Goal: Use online tool/utility: Utilize a website feature to perform a specific function

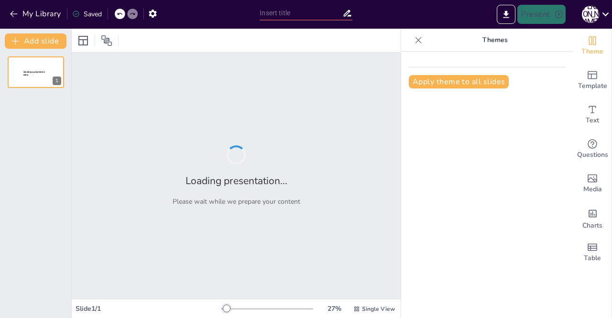
type input "New Sendsteps"
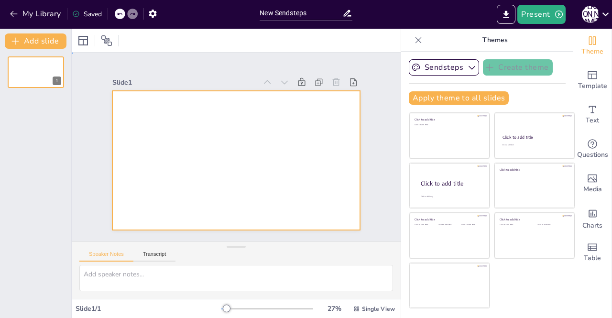
click at [216, 179] on div at bounding box center [230, 159] width 283 height 228
click at [434, 70] on button "Sendsteps" at bounding box center [444, 67] width 70 height 16
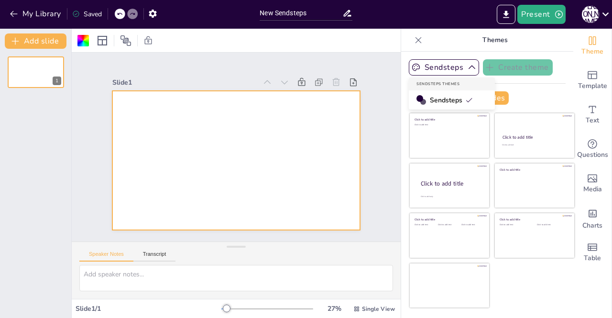
click at [441, 101] on span "Sendsteps" at bounding box center [451, 100] width 43 height 9
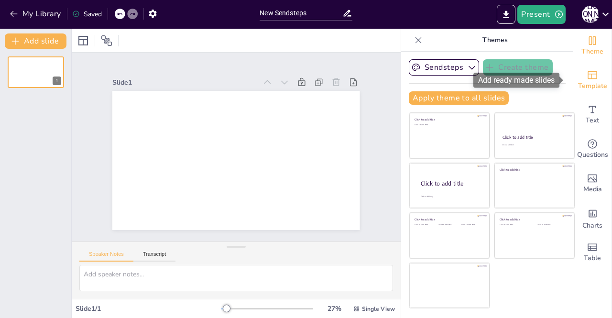
click at [588, 71] on icon "Add ready made slides" at bounding box center [593, 75] width 10 height 8
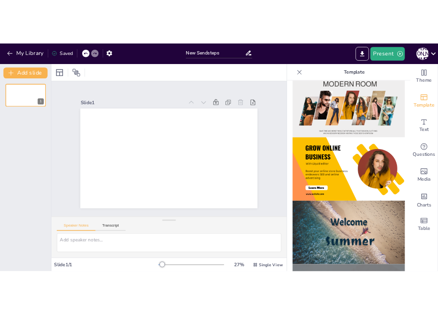
scroll to position [221, 0]
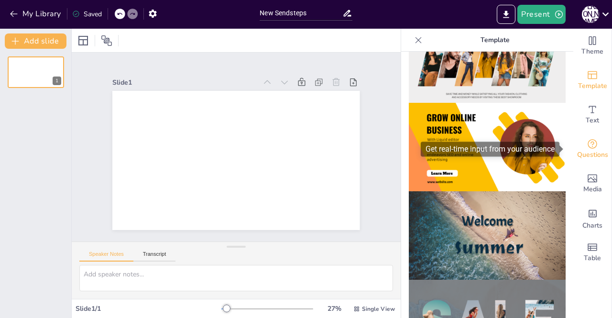
click at [587, 142] on icon "Get real-time input from your audience" at bounding box center [592, 143] width 11 height 11
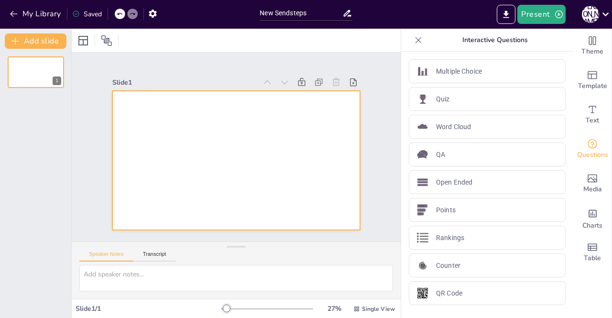
click at [268, 159] on div at bounding box center [224, 154] width 244 height 284
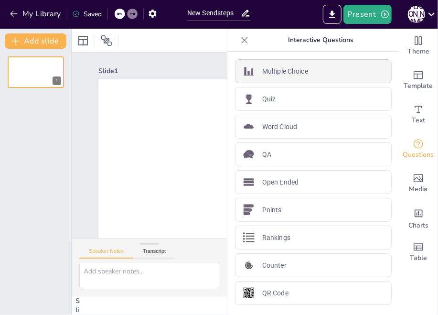
click at [255, 76] on div "Multiple Choice" at bounding box center [313, 71] width 157 height 24
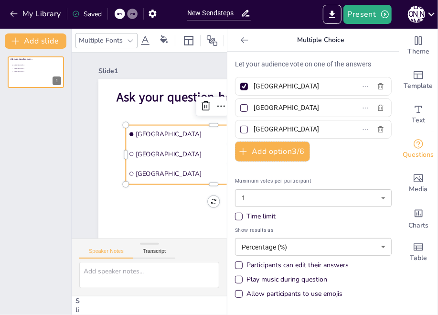
click at [258, 70] on div "Let your audience vote on one of the answers Amsterdam [GEOGRAPHIC_DATA] [GEOGR…" at bounding box center [313, 181] width 157 height 244
click at [258, 69] on p "Let your audience vote on one of the answers" at bounding box center [313, 64] width 157 height 10
click at [256, 65] on p "Let your audience vote on one of the answers" at bounding box center [313, 64] width 157 height 10
click at [159, 93] on span "Ask your question here..." at bounding box center [208, 139] width 103 height 112
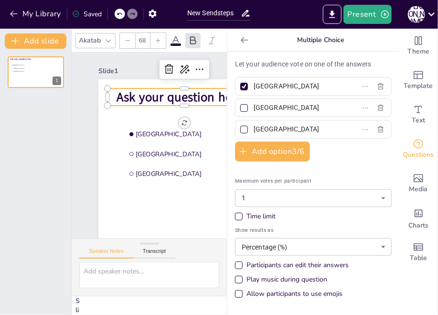
click at [157, 97] on span "Ask your question here..." at bounding box center [204, 121] width 126 height 82
click at [157, 152] on span "Ask your question here..." at bounding box center [101, 181] width 134 height 58
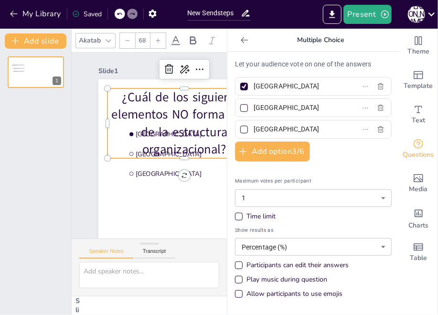
scroll to position [0, 23]
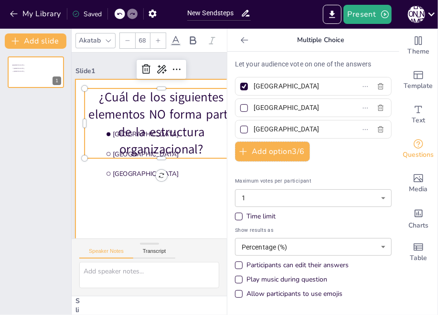
click at [149, 197] on div at bounding box center [221, 224] width 403 height 347
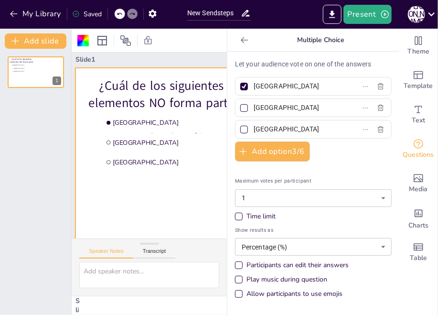
scroll to position [12, 23]
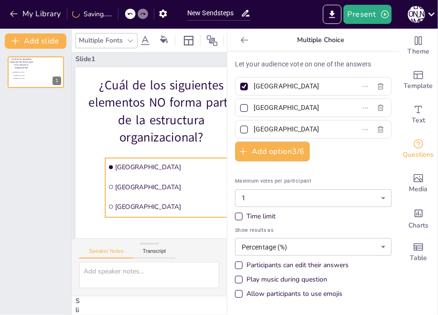
drag, startPoint x: 155, startPoint y: 113, endPoint x: 157, endPoint y: 158, distance: 45.0
click at [157, 158] on li "[GEOGRAPHIC_DATA]" at bounding box center [167, 190] width 143 height 131
click at [266, 88] on input "[GEOGRAPHIC_DATA]" at bounding box center [298, 86] width 89 height 14
paste input "Departamentalización"
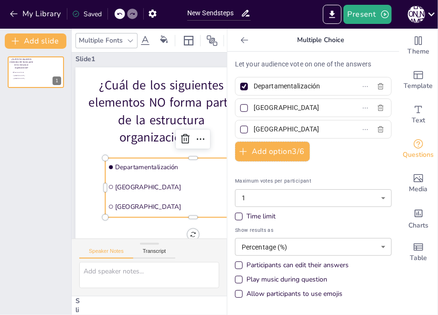
type input "Departamentalización"
click at [255, 108] on input "[GEOGRAPHIC_DATA]" at bounding box center [298, 108] width 89 height 14
paste input "Especialización del trabajo"
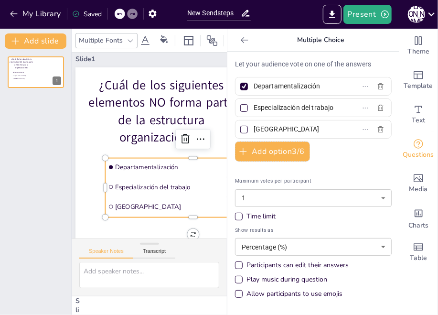
type input "Especialización del trabajo"
click at [259, 131] on input "[GEOGRAPHIC_DATA]" at bounding box center [298, 129] width 89 height 14
paste input "Perfil de competencias"
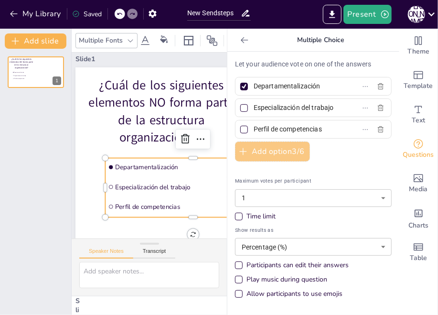
type input "Perfil de competencias"
click at [252, 153] on button "Add option 3 / 6" at bounding box center [272, 152] width 75 height 20
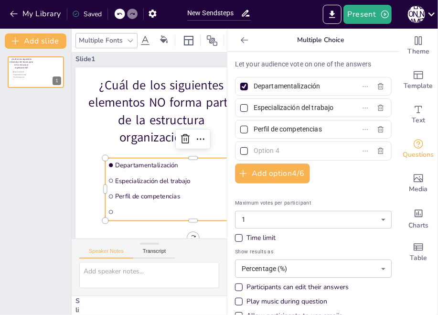
click at [258, 151] on input "text" at bounding box center [298, 151] width 89 height 14
paste input "[PERSON_NAME] de mando"
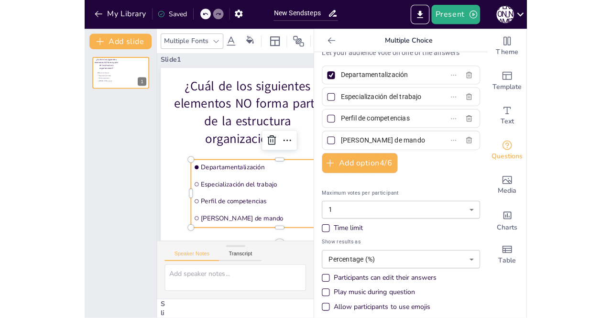
scroll to position [17, 0]
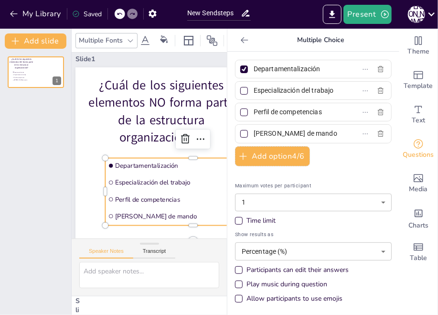
type input "[PERSON_NAME] de mando"
click at [241, 111] on div at bounding box center [245, 113] width 8 height 8
click at [254, 111] on input "Perfil de competencias" at bounding box center [298, 112] width 89 height 14
checkbox input "true"
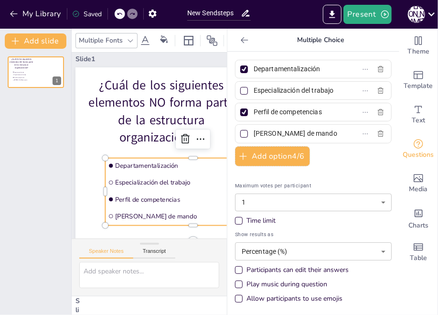
click at [241, 67] on div at bounding box center [245, 70] width 8 height 8
click at [254, 67] on input "Departamentalización" at bounding box center [298, 69] width 89 height 14
checkbox input "false"
click at [337, 178] on div "Maximum votes per participant 1 1 ​ Time limit Show results as Percentage (%) p…" at bounding box center [313, 241] width 157 height 134
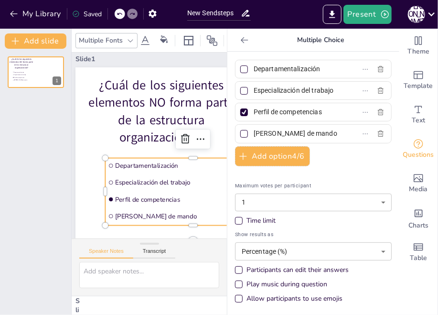
click at [241, 109] on div at bounding box center [245, 113] width 8 height 8
click at [254, 109] on input "Perfil de competencias" at bounding box center [298, 112] width 89 height 14
checkbox input "false"
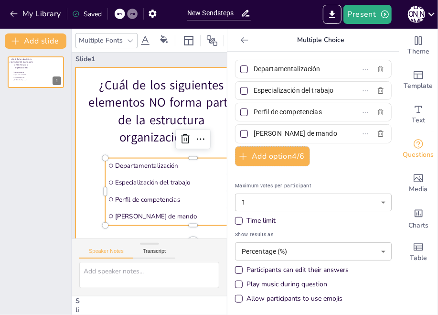
click at [83, 147] on div at bounding box center [244, 187] width 385 height 266
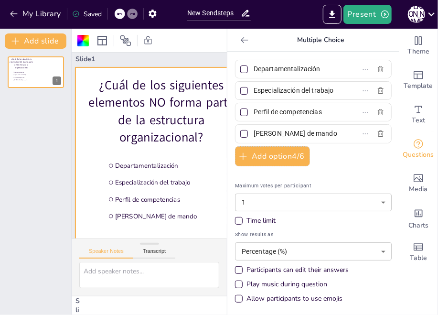
click at [228, 186] on div "Let your audience vote on one of the answers Departamentalización Especializaci…" at bounding box center [314, 183] width 172 height 263
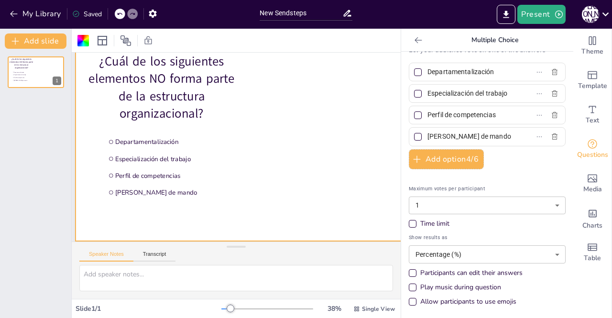
scroll to position [43, 23]
click at [83, 40] on div at bounding box center [82, 40] width 11 height 11
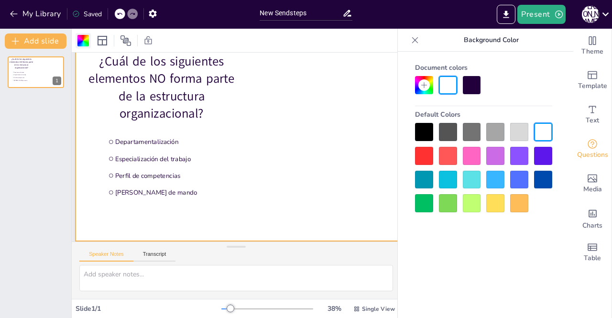
click at [83, 40] on div at bounding box center [82, 40] width 11 height 11
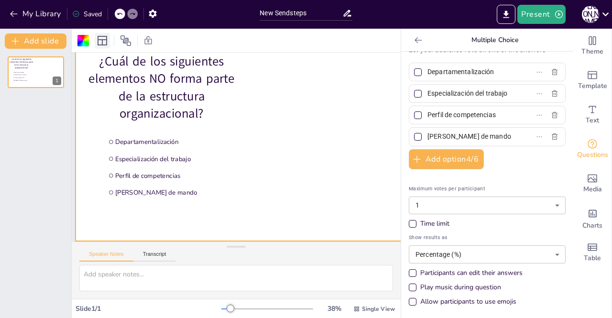
click at [98, 40] on icon at bounding box center [102, 40] width 11 height 11
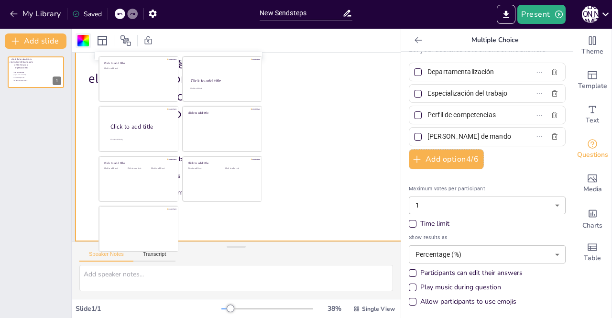
click at [83, 40] on div at bounding box center [82, 40] width 11 height 11
